Goal: Check status: Check status

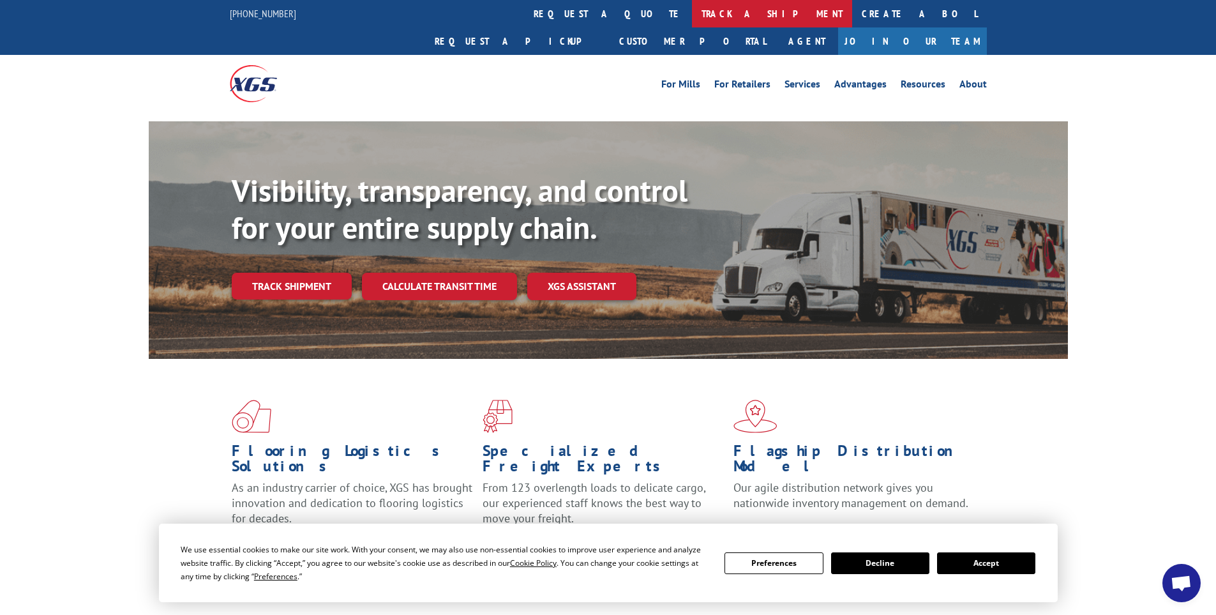
click at [692, 14] on link "track a shipment" at bounding box center [772, 13] width 160 height 27
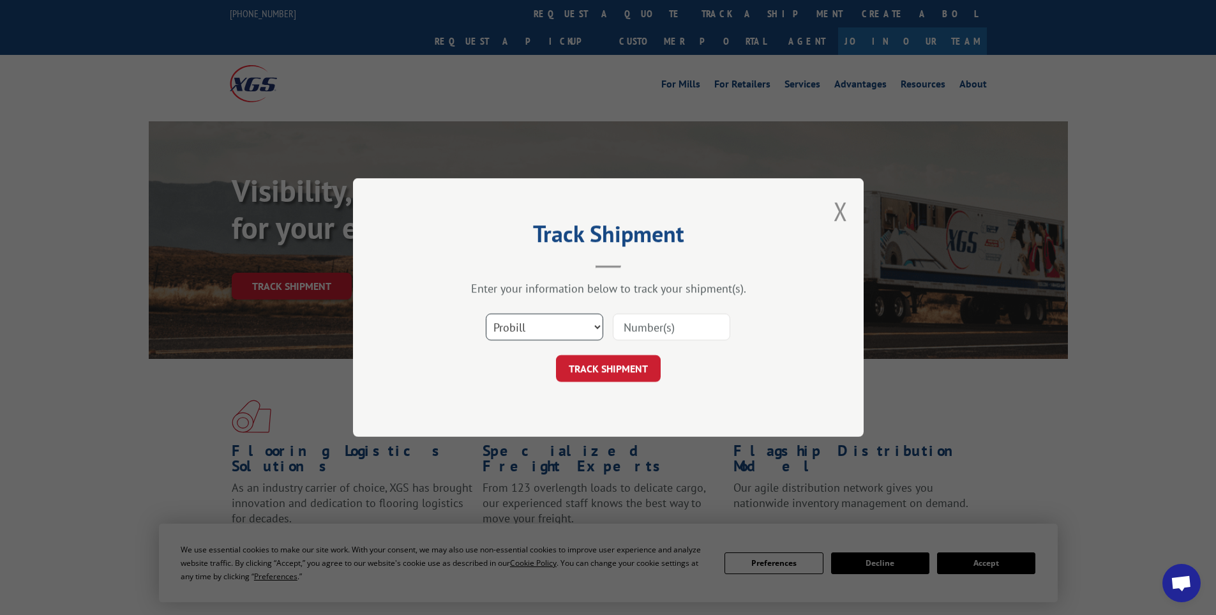
drag, startPoint x: 563, startPoint y: 327, endPoint x: 576, endPoint y: 311, distance: 20.4
click at [563, 327] on select "Select category... Probill BOL PO" at bounding box center [544, 326] width 117 height 27
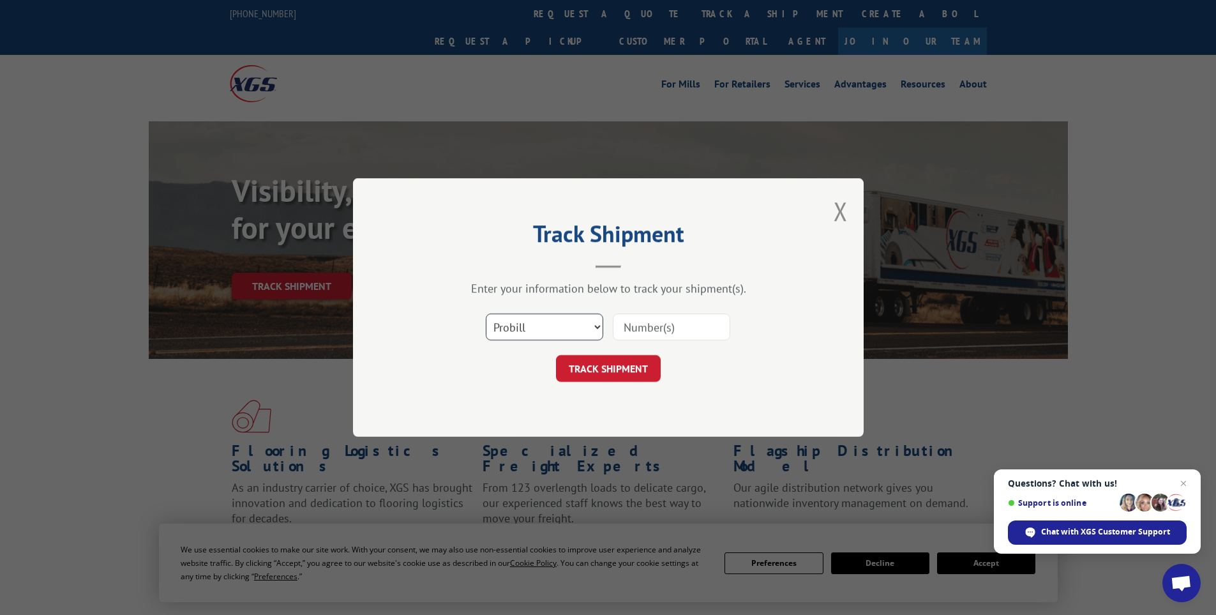
click at [486, 313] on select "Select category... Probill BOL PO" at bounding box center [544, 326] width 117 height 27
click at [629, 330] on input at bounding box center [671, 326] width 117 height 27
paste input "LTL1010538"
type input "LTL1010538"
click at [581, 369] on button "TRACK SHIPMENT" at bounding box center [608, 368] width 105 height 27
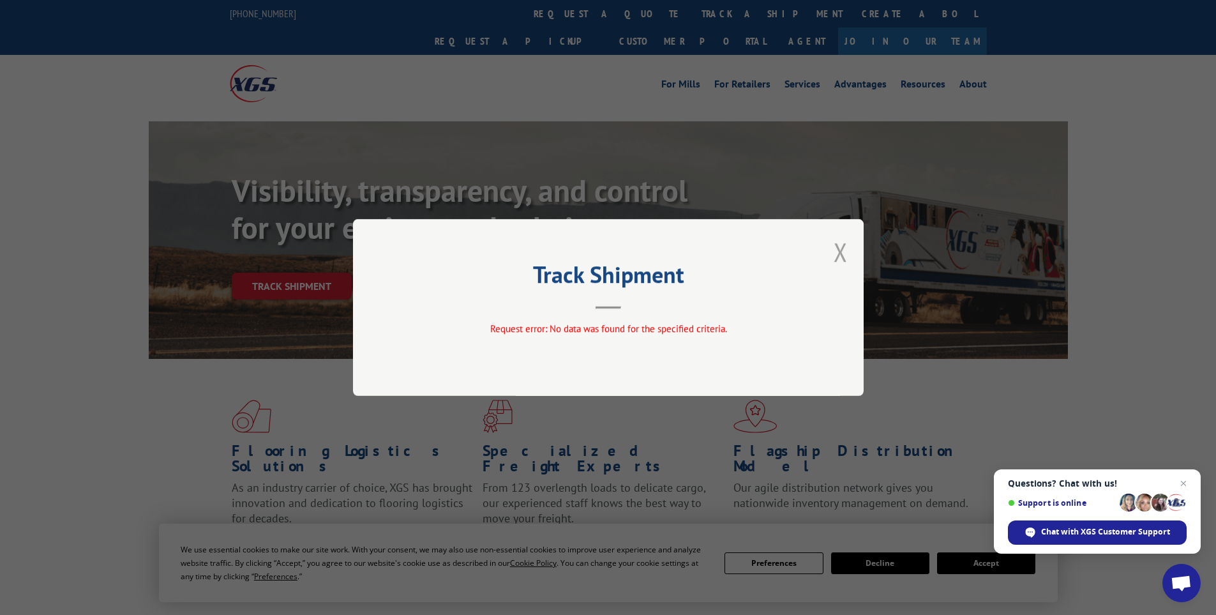
click at [837, 257] on button "Close modal" at bounding box center [841, 252] width 14 height 34
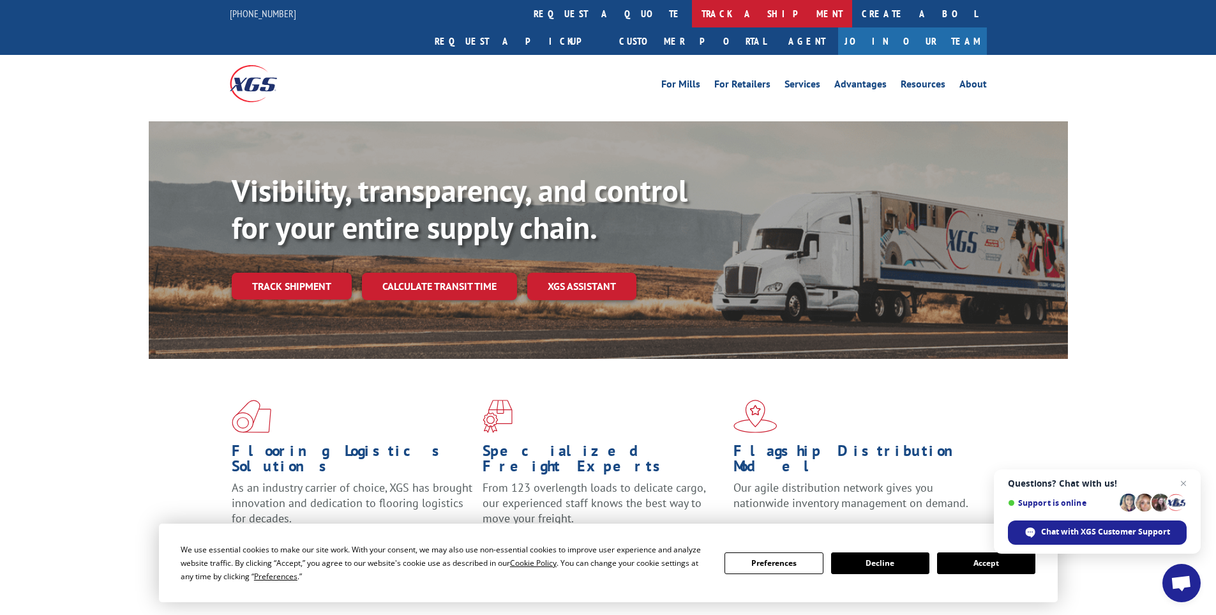
click at [692, 11] on link "track a shipment" at bounding box center [772, 13] width 160 height 27
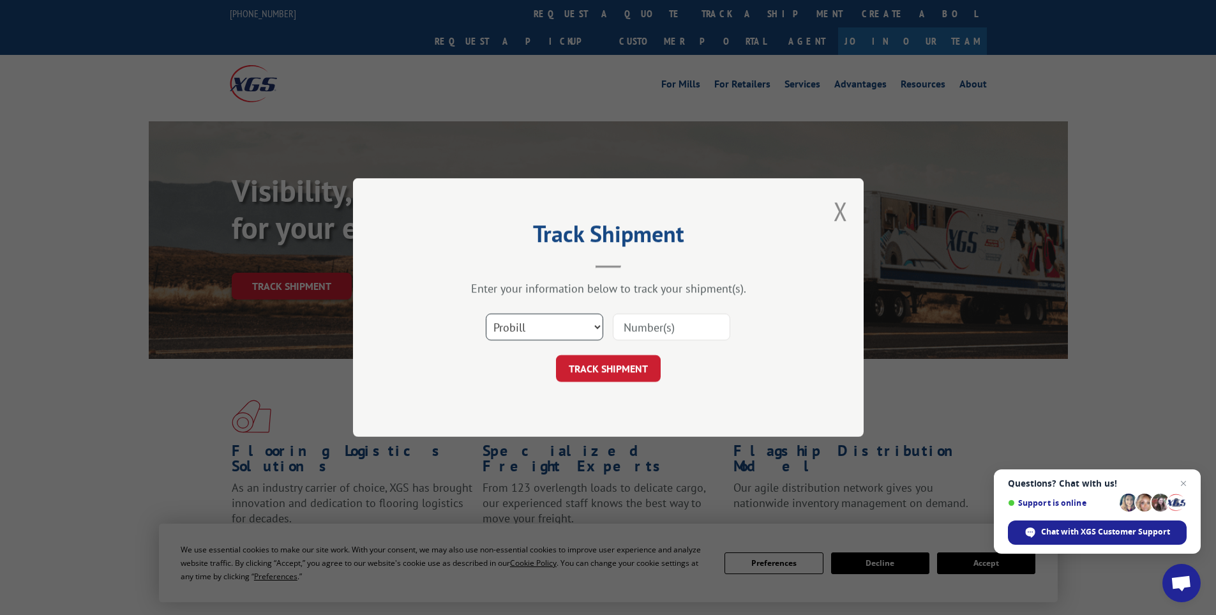
click at [570, 326] on select "Select category... Probill BOL PO" at bounding box center [544, 326] width 117 height 27
select select "bol"
click at [486, 313] on select "Select category... Probill BOL PO" at bounding box center [544, 326] width 117 height 27
click at [650, 327] on input at bounding box center [671, 326] width 117 height 27
paste input "15340375"
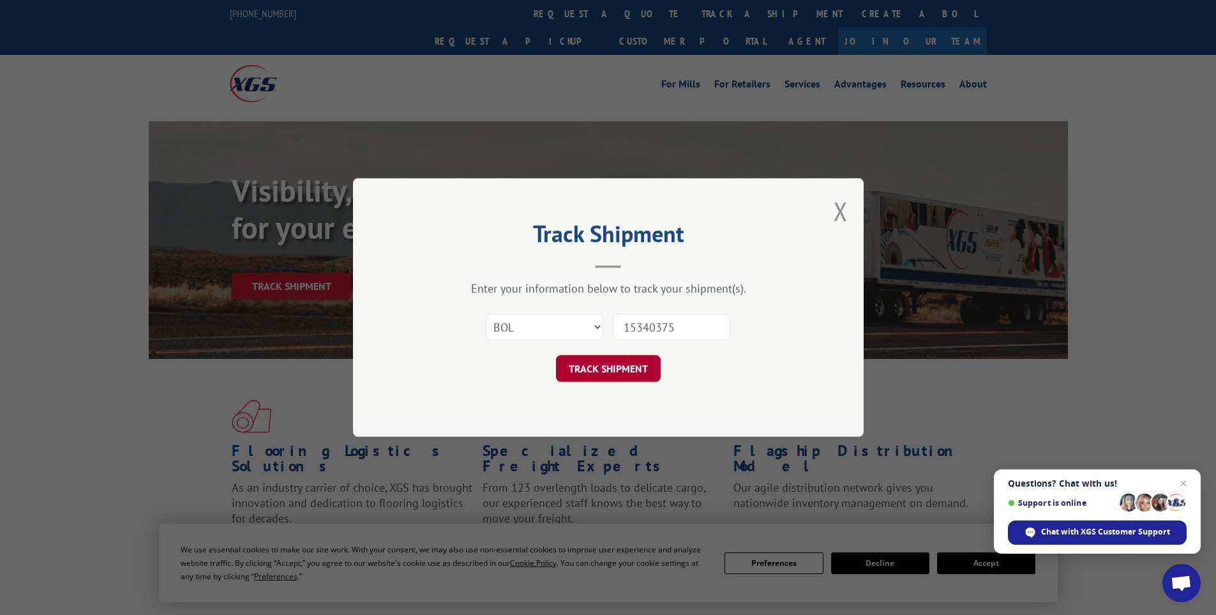
type input "15340375"
click at [587, 378] on button "TRACK SHIPMENT" at bounding box center [608, 368] width 105 height 27
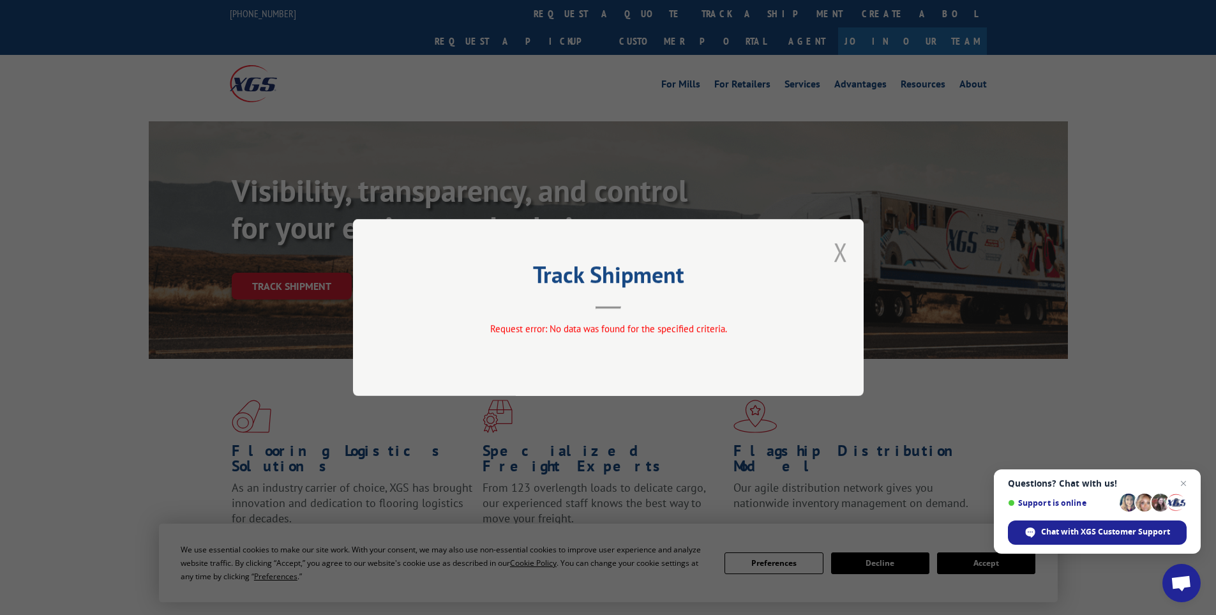
click at [838, 258] on button "Close modal" at bounding box center [841, 252] width 14 height 34
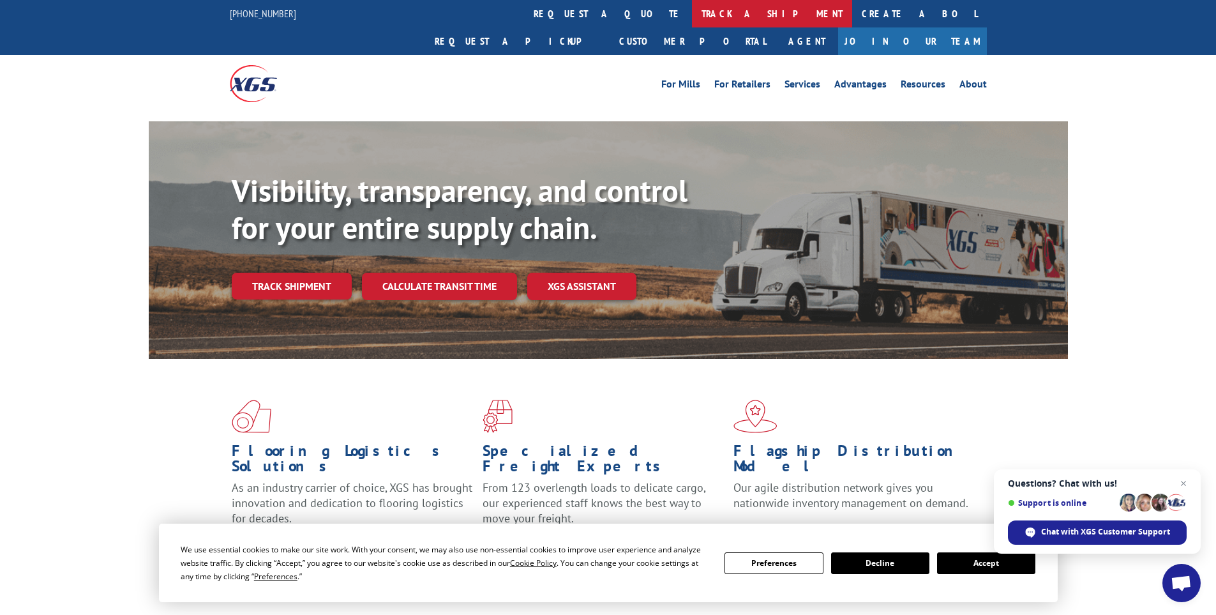
click at [692, 10] on link "track a shipment" at bounding box center [772, 13] width 160 height 27
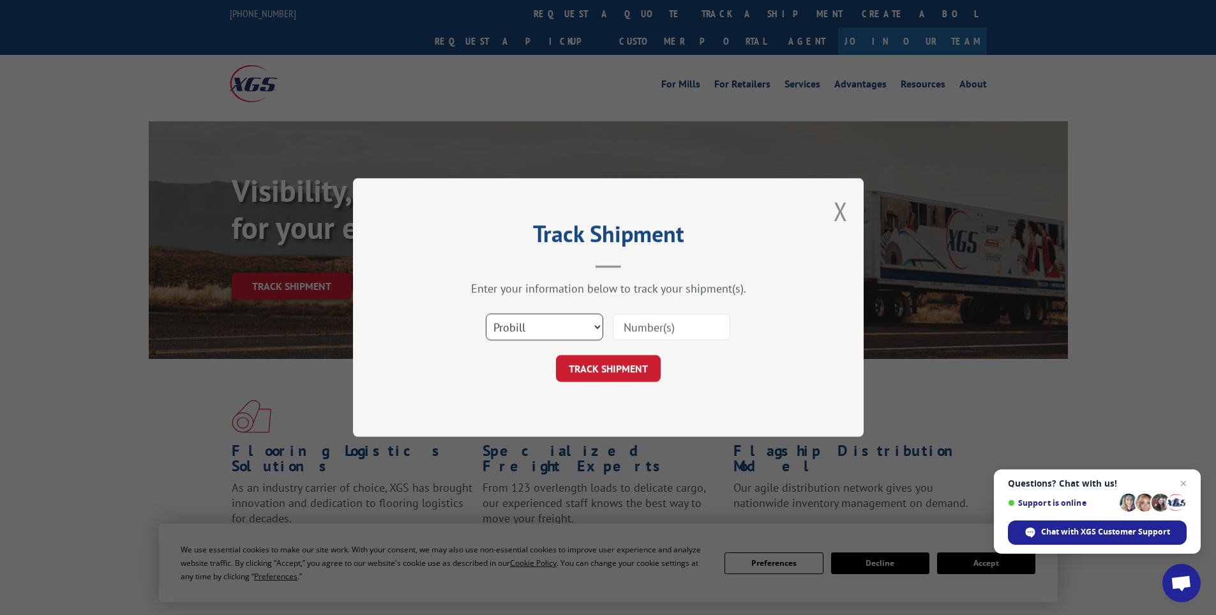
click at [576, 330] on select "Select category... Probill BOL PO" at bounding box center [544, 326] width 117 height 27
select select "po"
click at [486, 313] on select "Select category... Probill BOL PO" at bounding box center [544, 326] width 117 height 27
click at [662, 322] on input at bounding box center [671, 326] width 117 height 27
paste input "04510739"
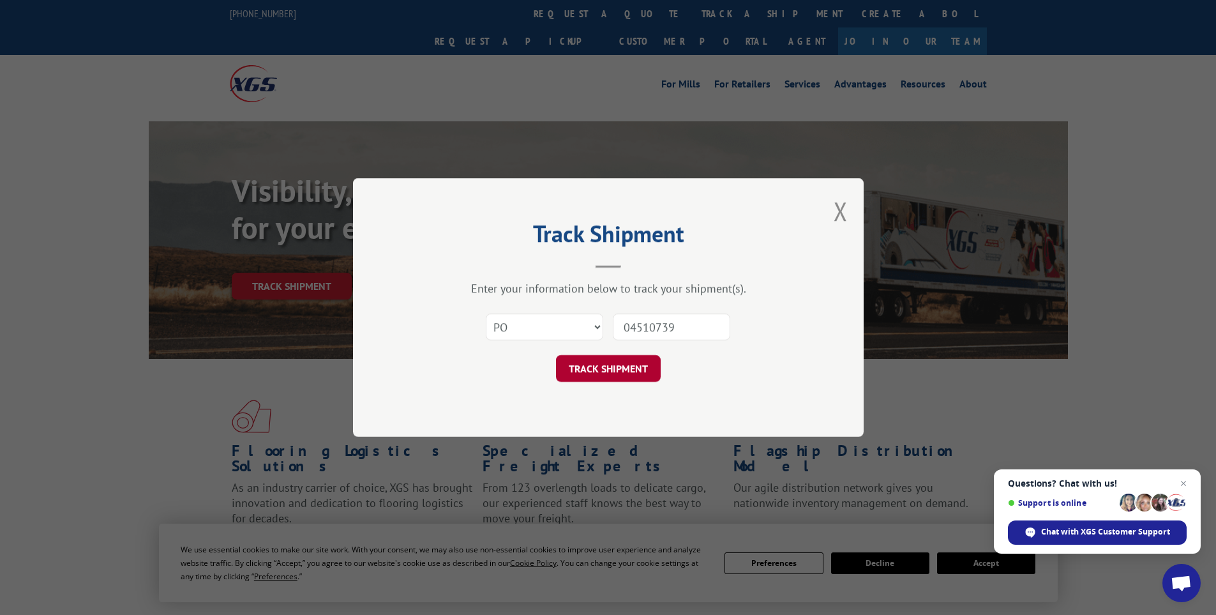
type input "04510739"
click at [618, 366] on button "TRACK SHIPMENT" at bounding box center [608, 368] width 105 height 27
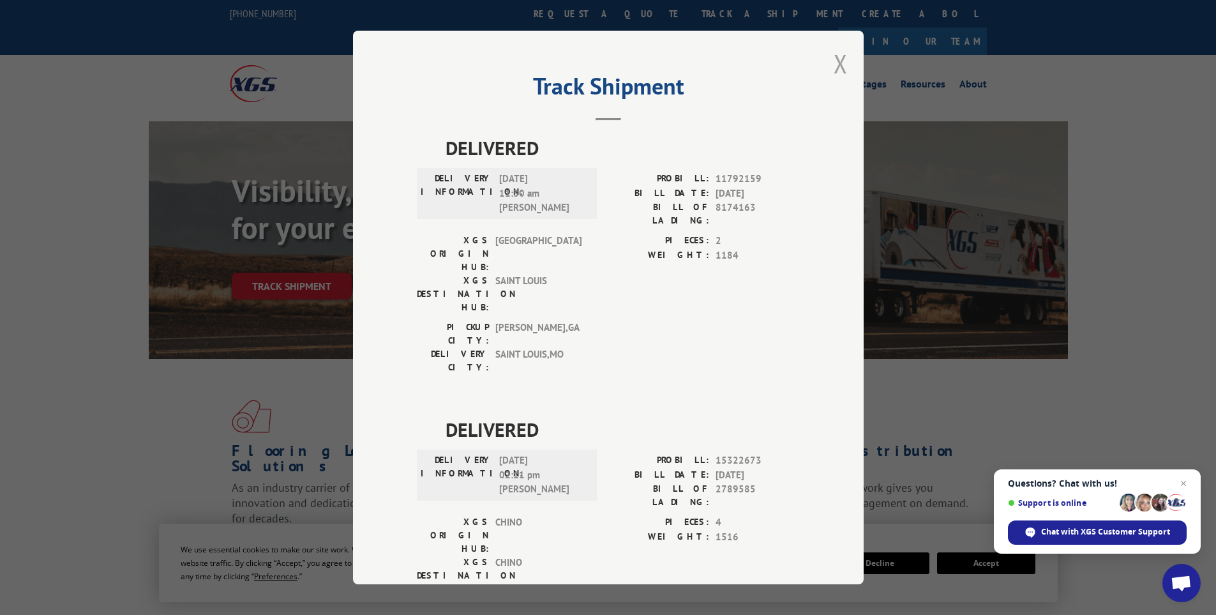
click at [836, 66] on button "Close modal" at bounding box center [841, 64] width 14 height 34
